Goal: Find specific page/section: Find specific page/section

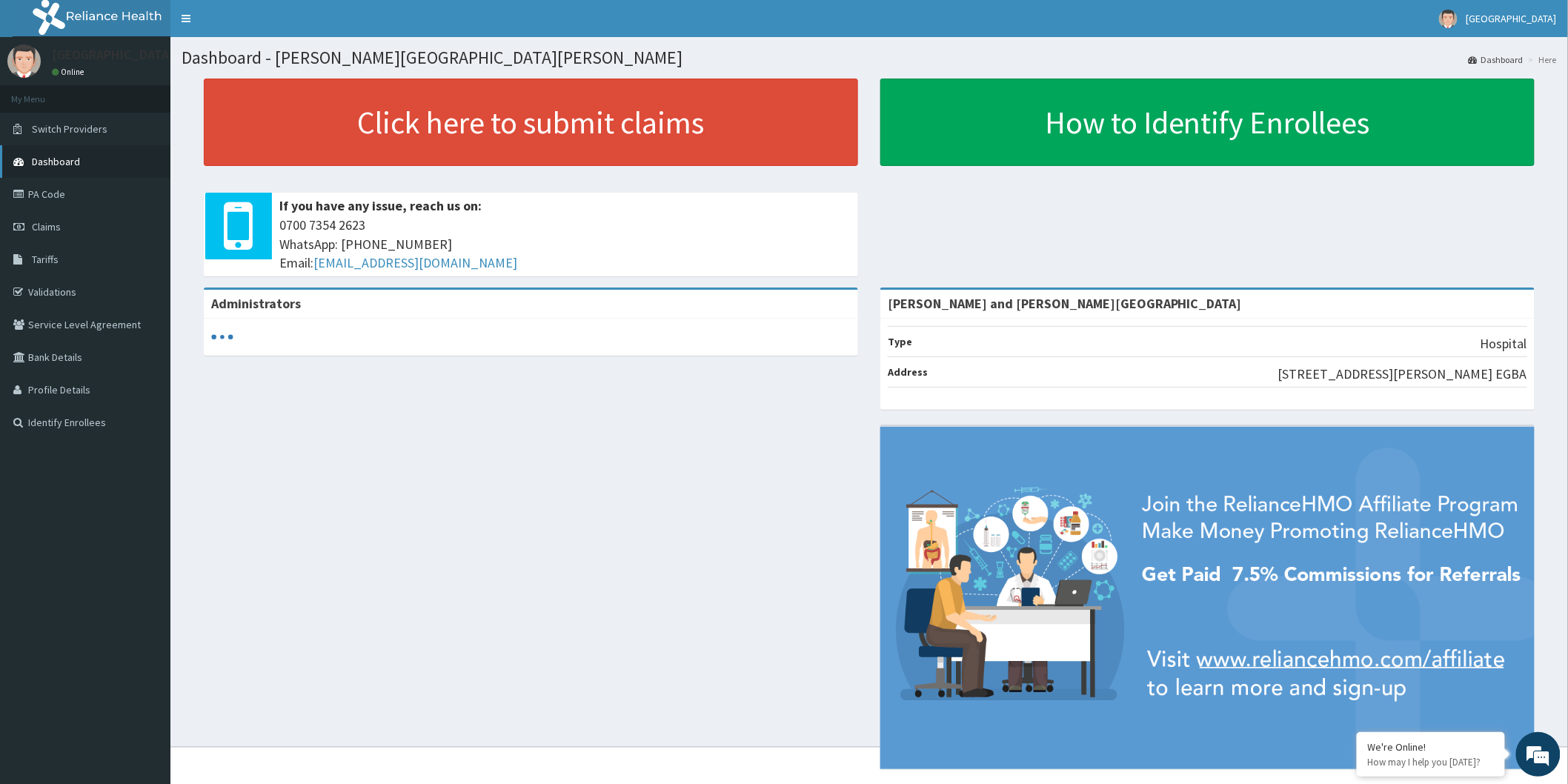
click at [67, 160] on span "Dashboard" at bounding box center [56, 161] width 49 height 13
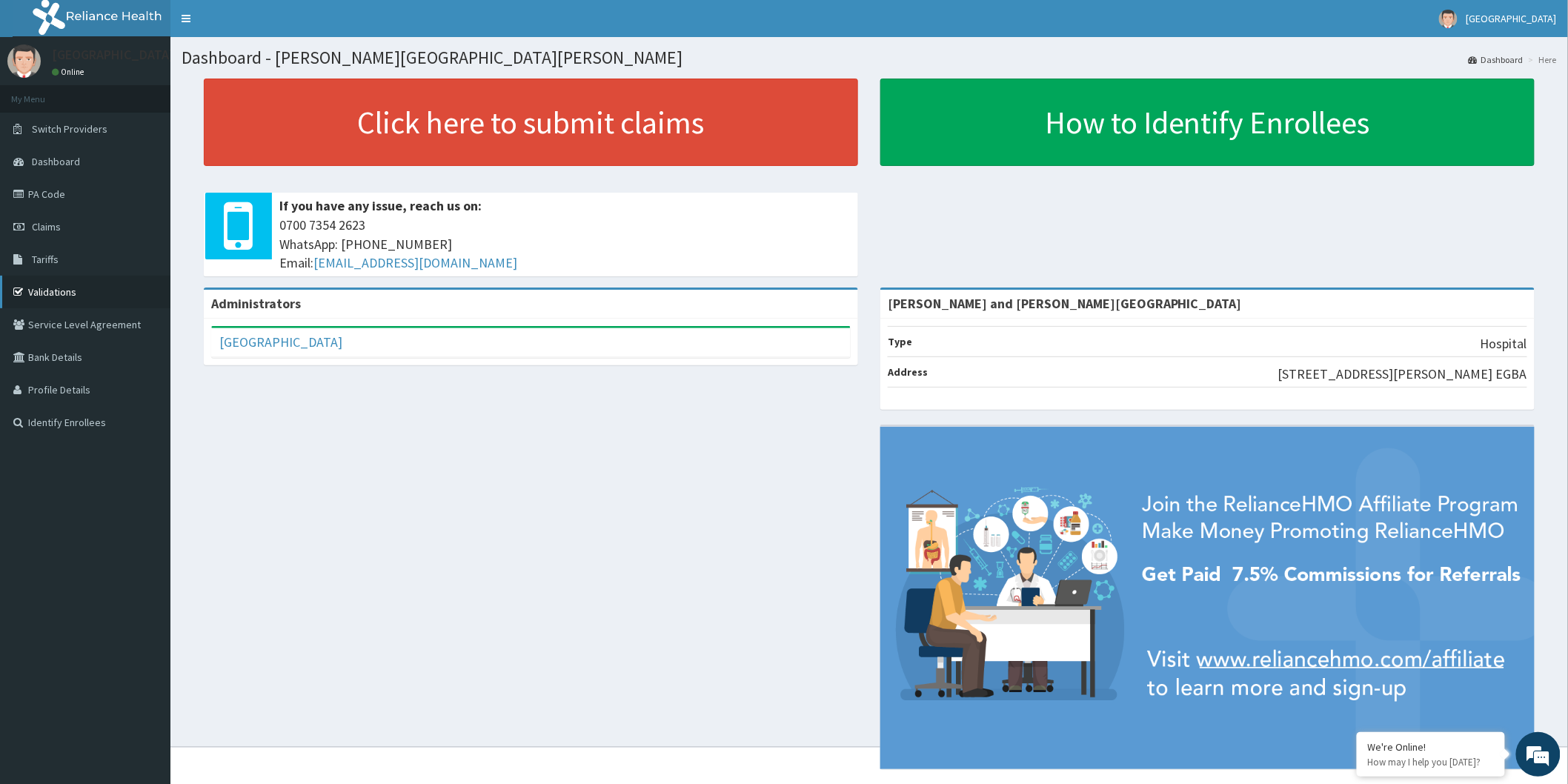
click at [48, 291] on link "Validations" at bounding box center [85, 292] width 171 height 33
